Goal: Transaction & Acquisition: Purchase product/service

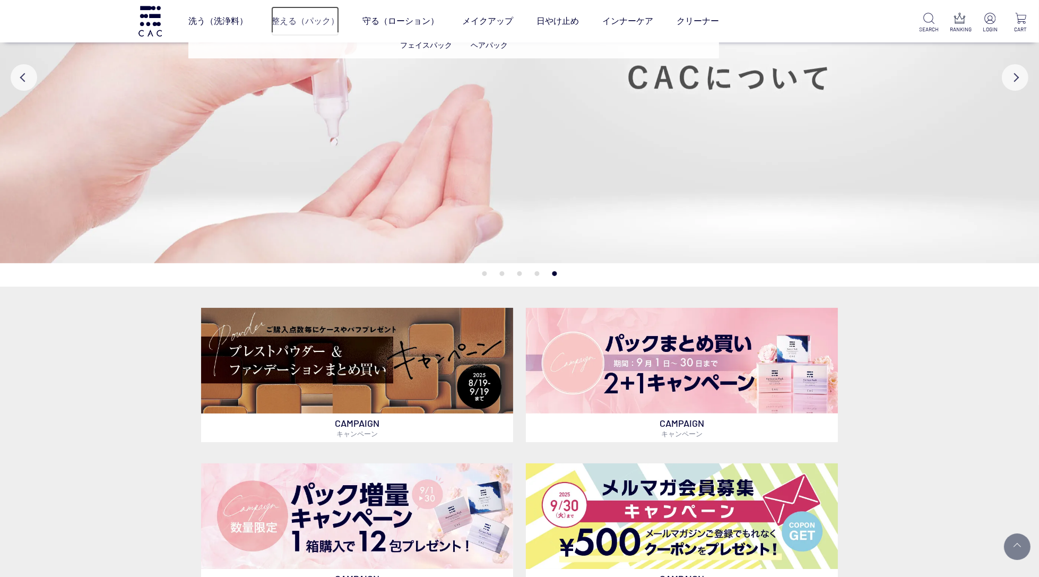
click at [321, 25] on link "整える（パック）" at bounding box center [305, 21] width 68 height 30
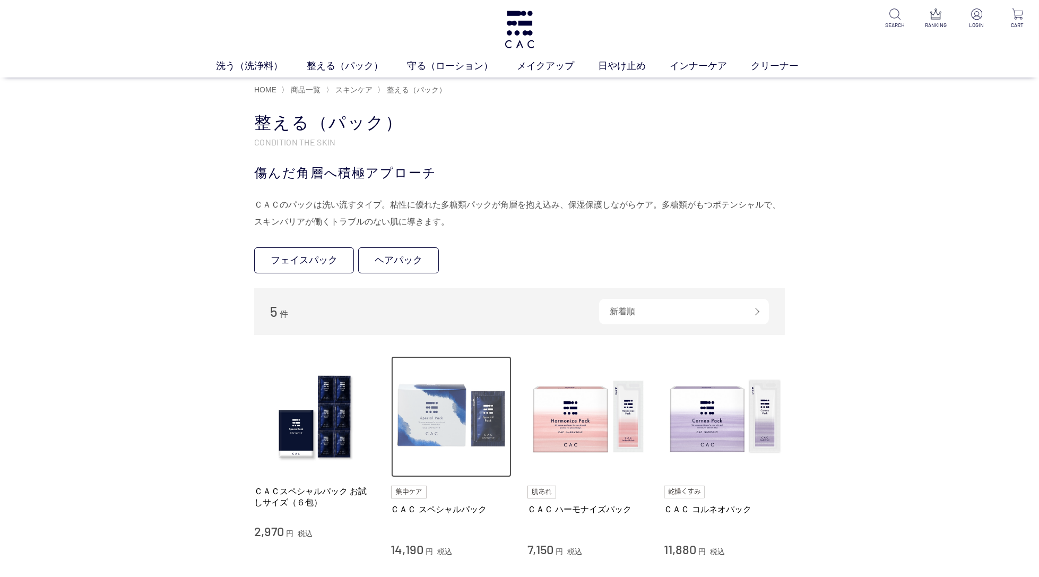
click at [435, 396] on img at bounding box center [451, 416] width 121 height 121
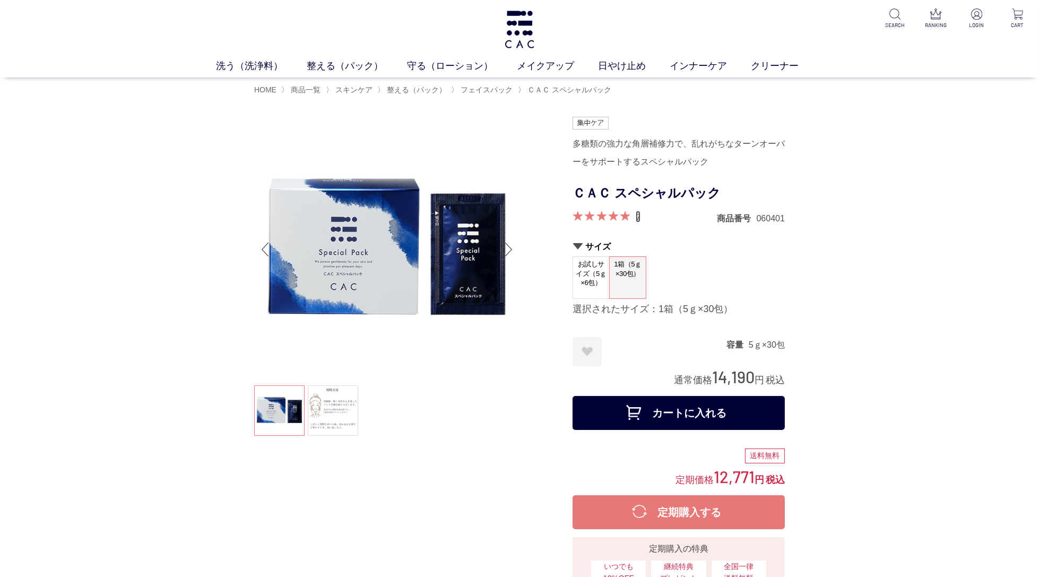
click at [637, 216] on link "7" at bounding box center [638, 217] width 5 height 12
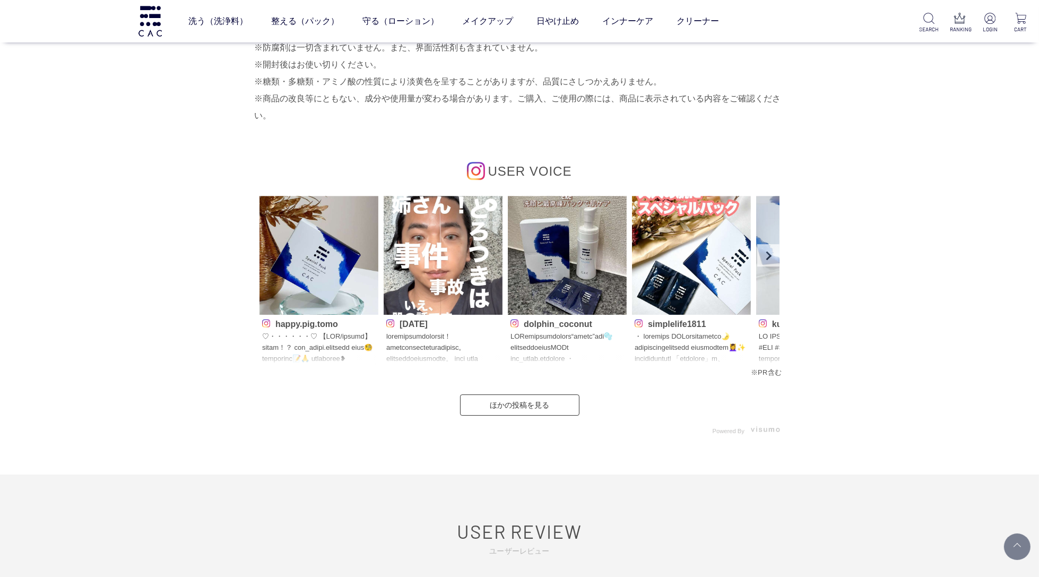
scroll to position [4779, 0]
